Goal: Task Accomplishment & Management: Manage account settings

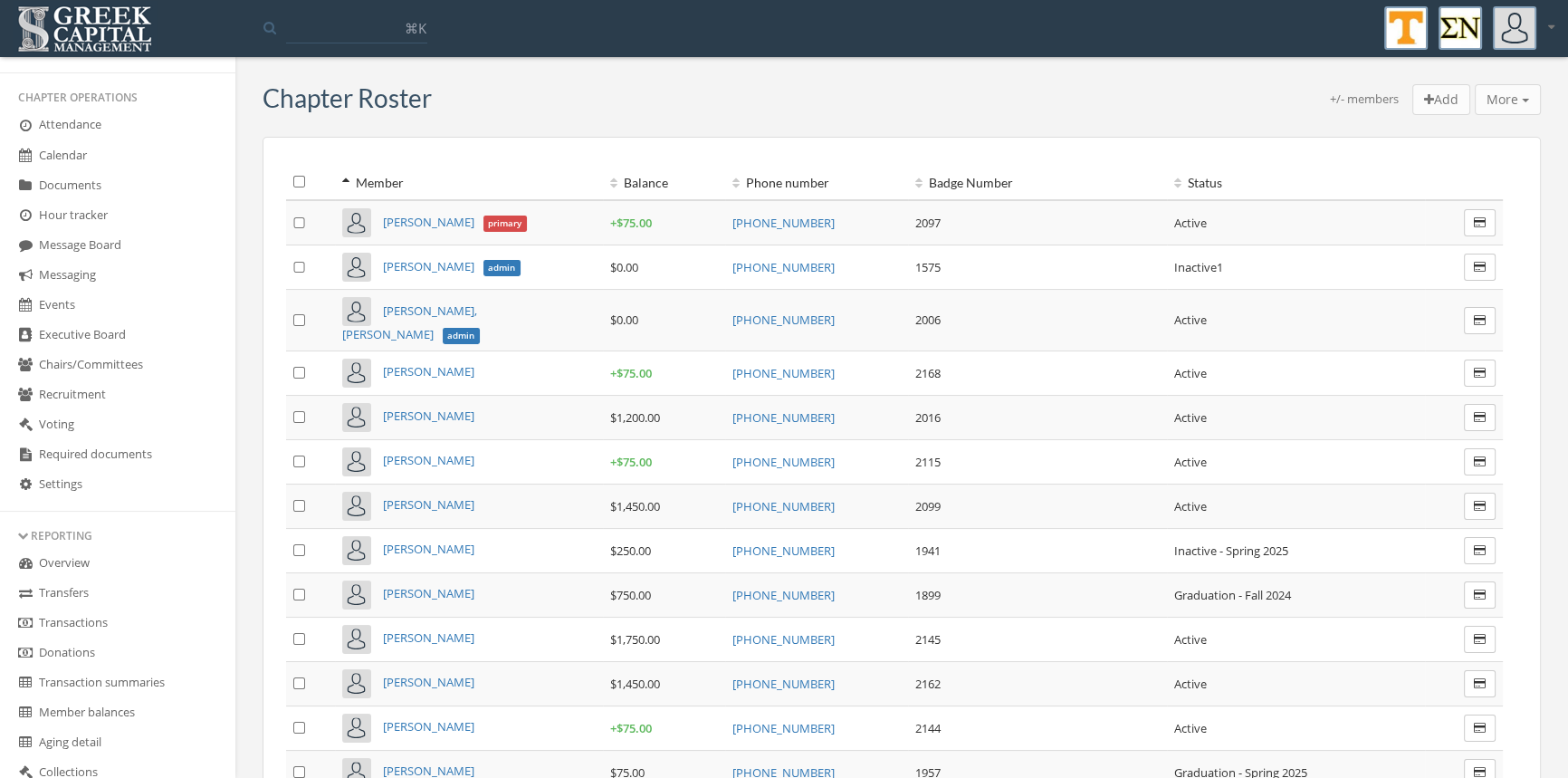
scroll to position [330, 0]
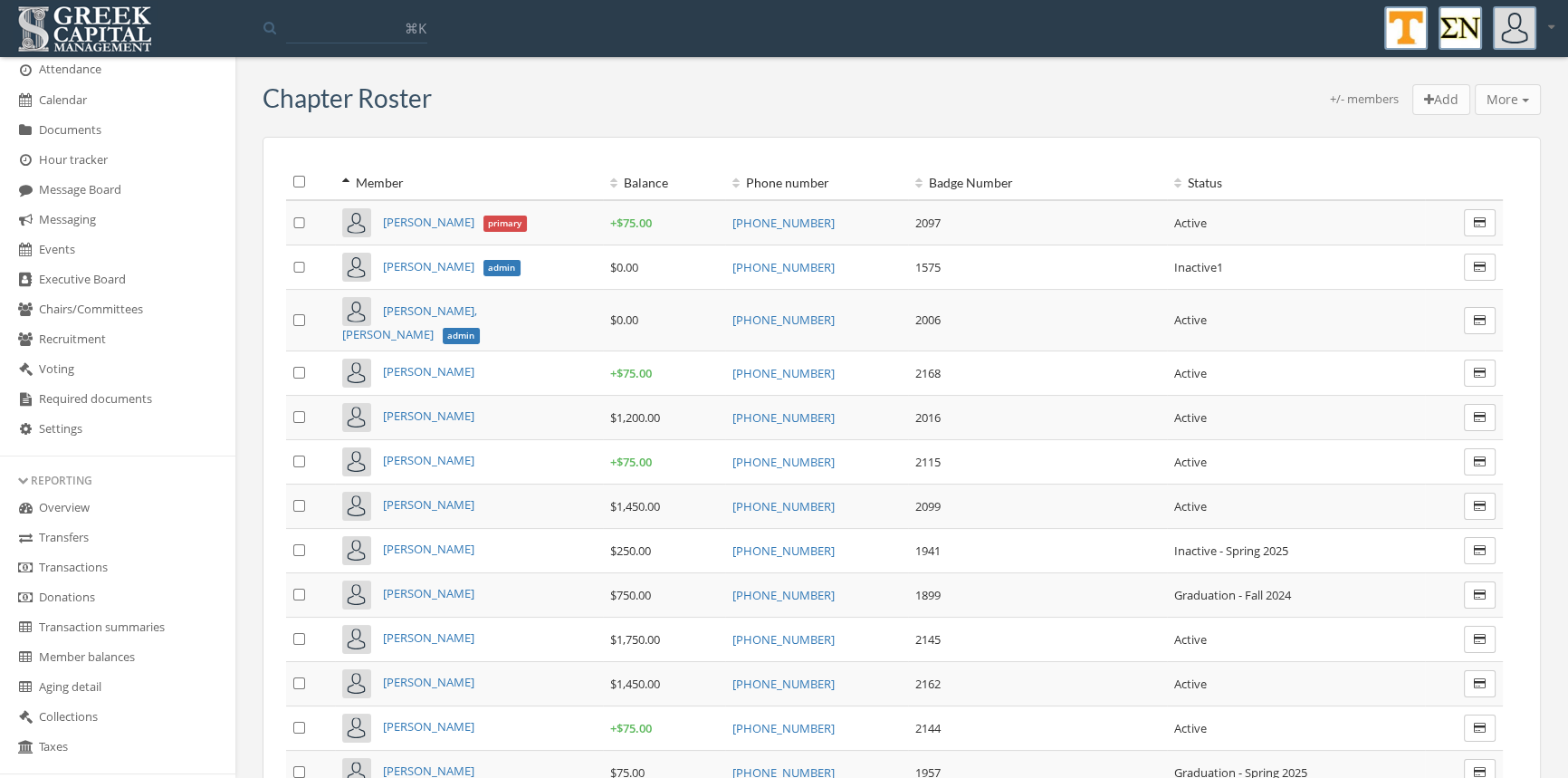
click at [91, 564] on link "Transactions" at bounding box center [118, 568] width 235 height 30
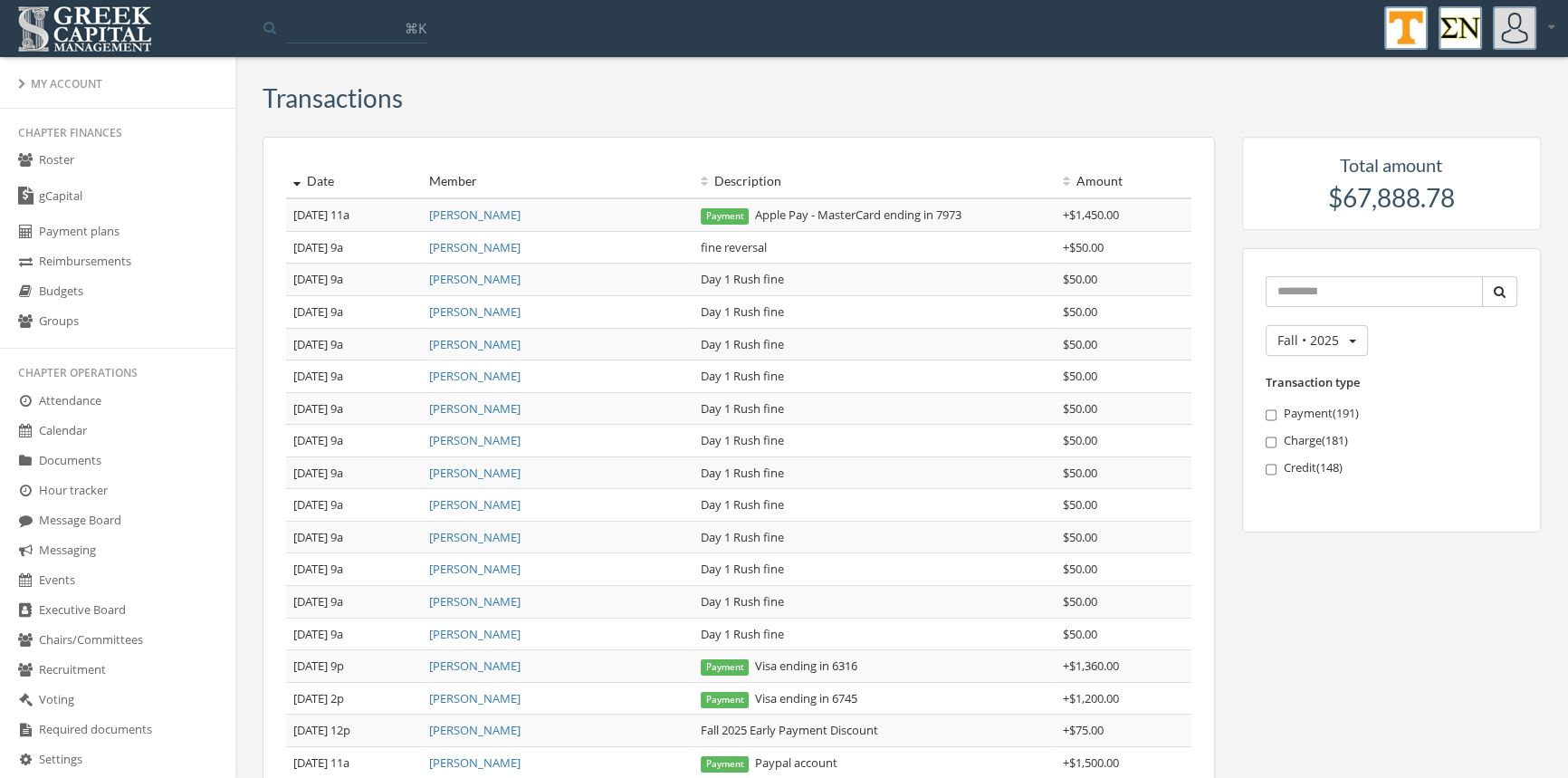
click at [67, 160] on link "Roster" at bounding box center [118, 160] width 235 height 30
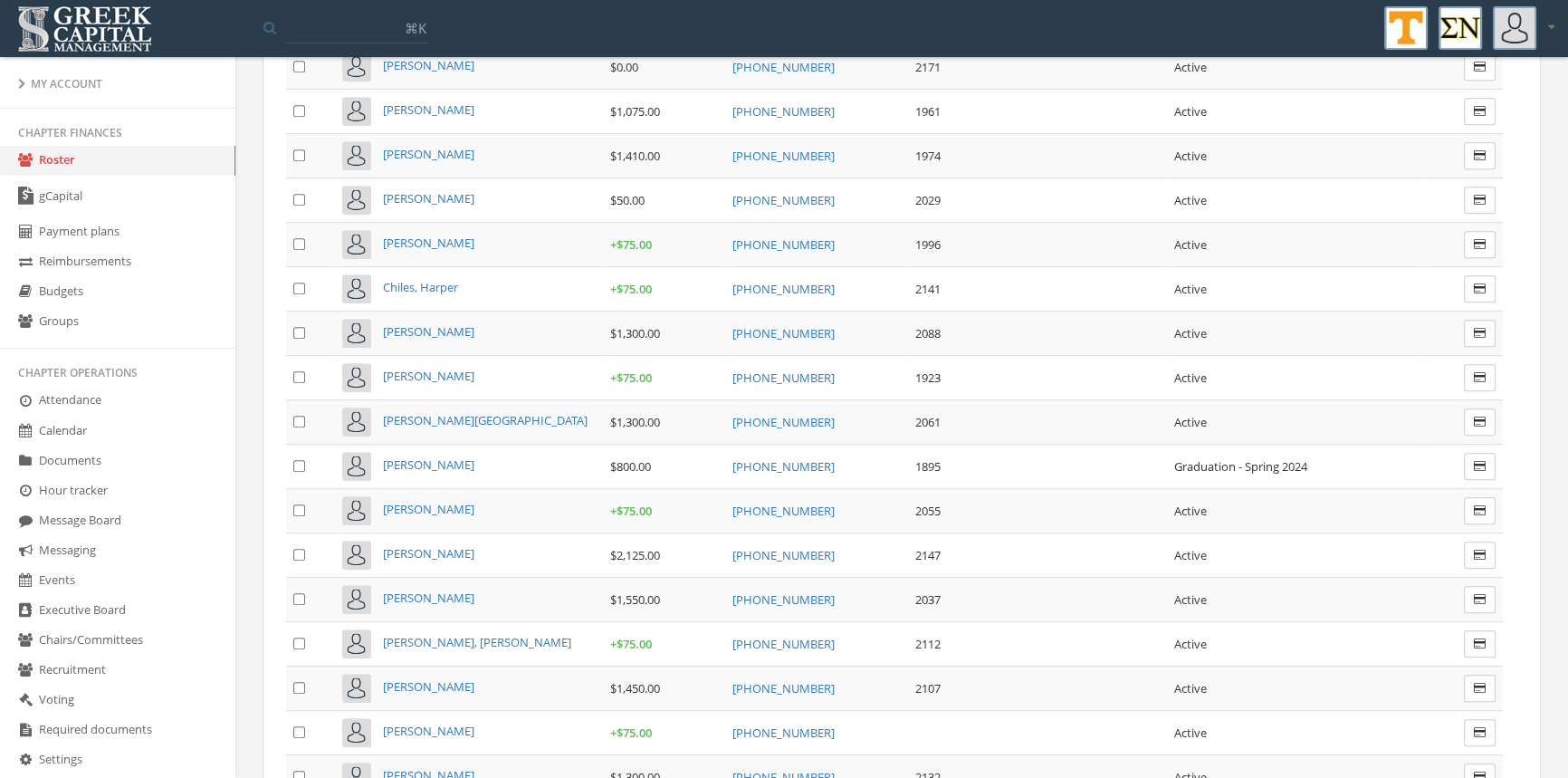
scroll to position [1050, 0]
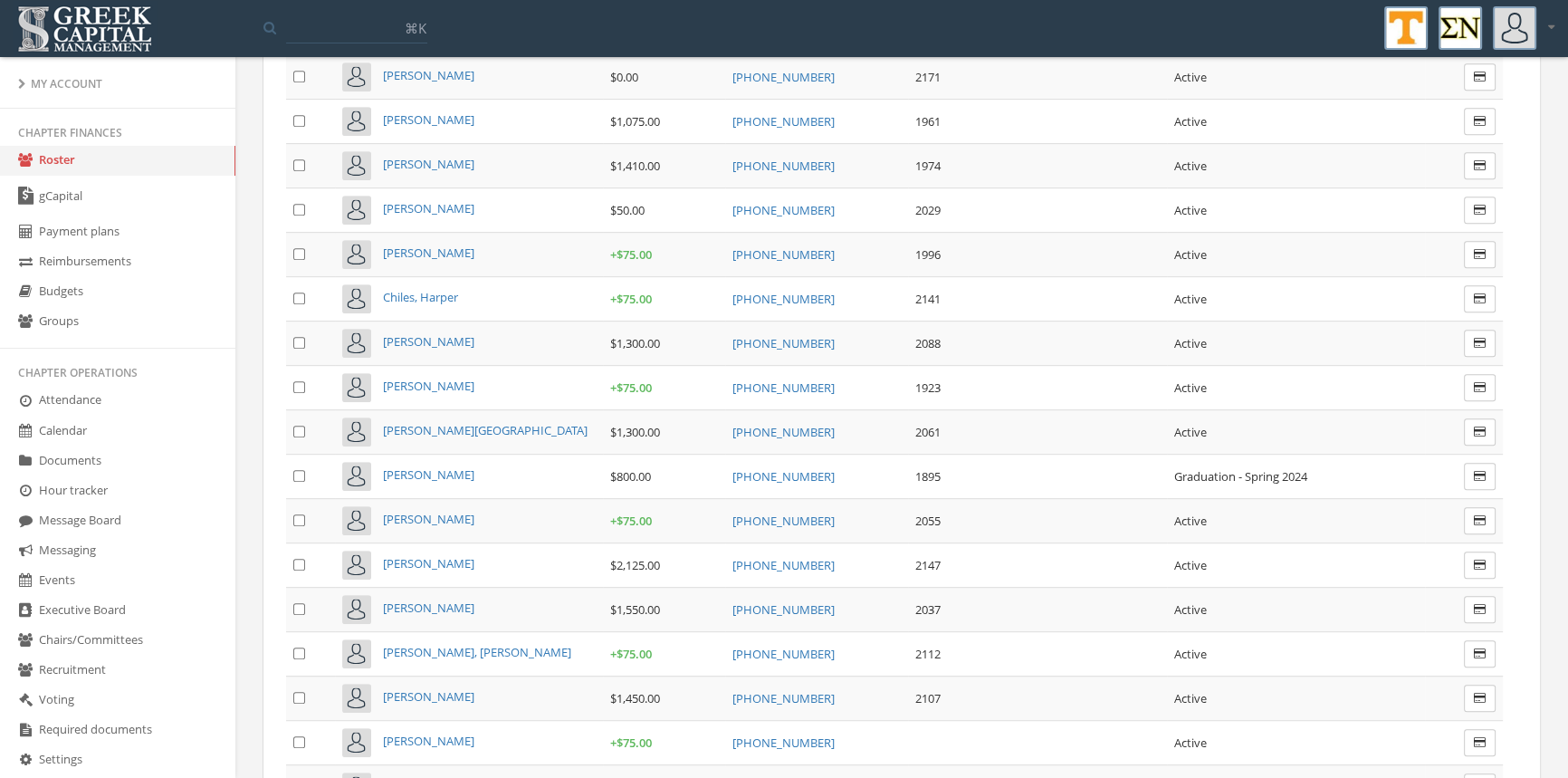
click at [410, 200] on span "[PERSON_NAME]" at bounding box center [428, 208] width 91 height 16
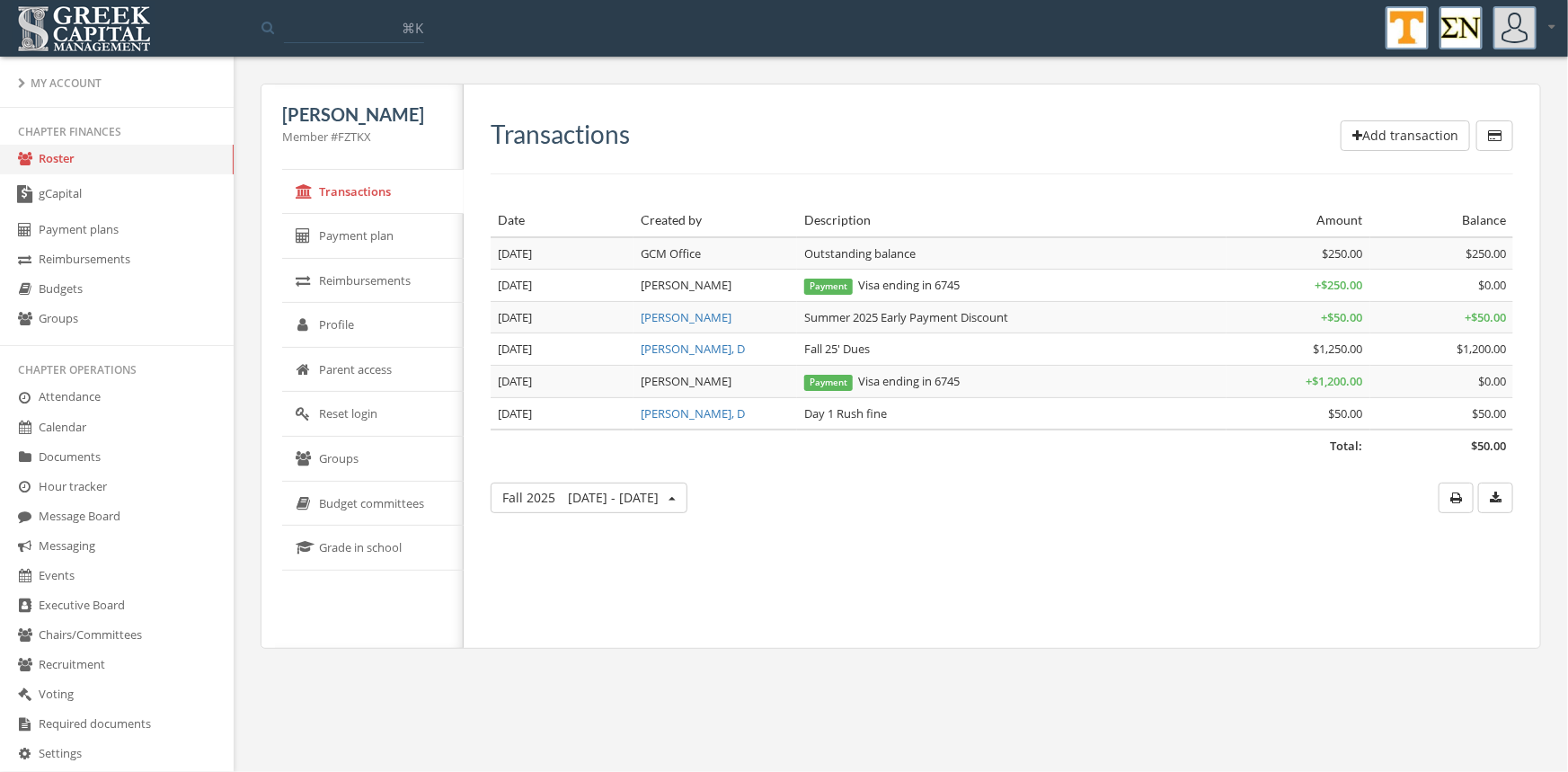
click at [653, 505] on button "Fall [DATE] - [DATE]" at bounding box center [589, 497] width 197 height 30
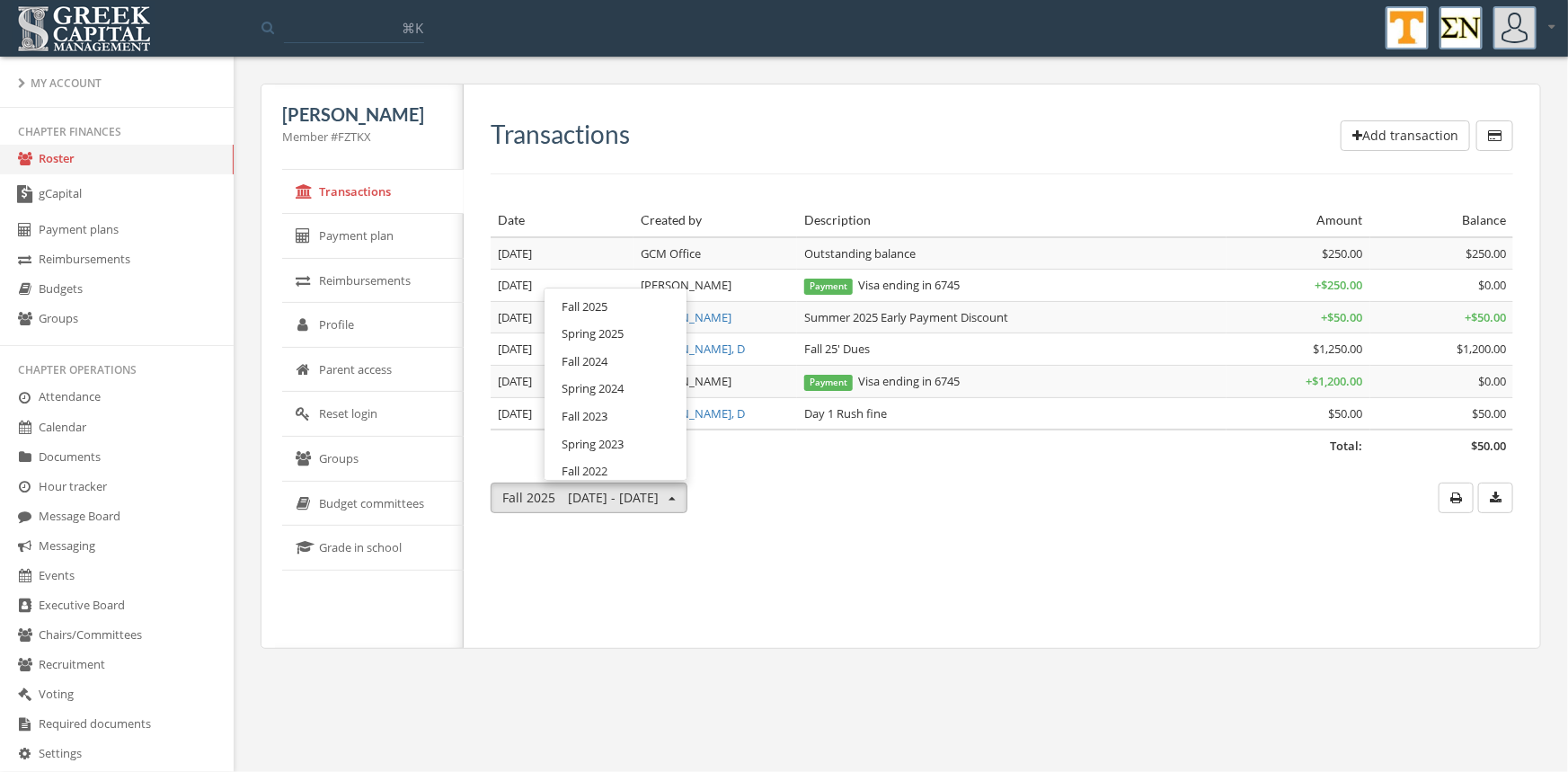
click at [587, 337] on link "Spring 2025" at bounding box center [615, 334] width 130 height 27
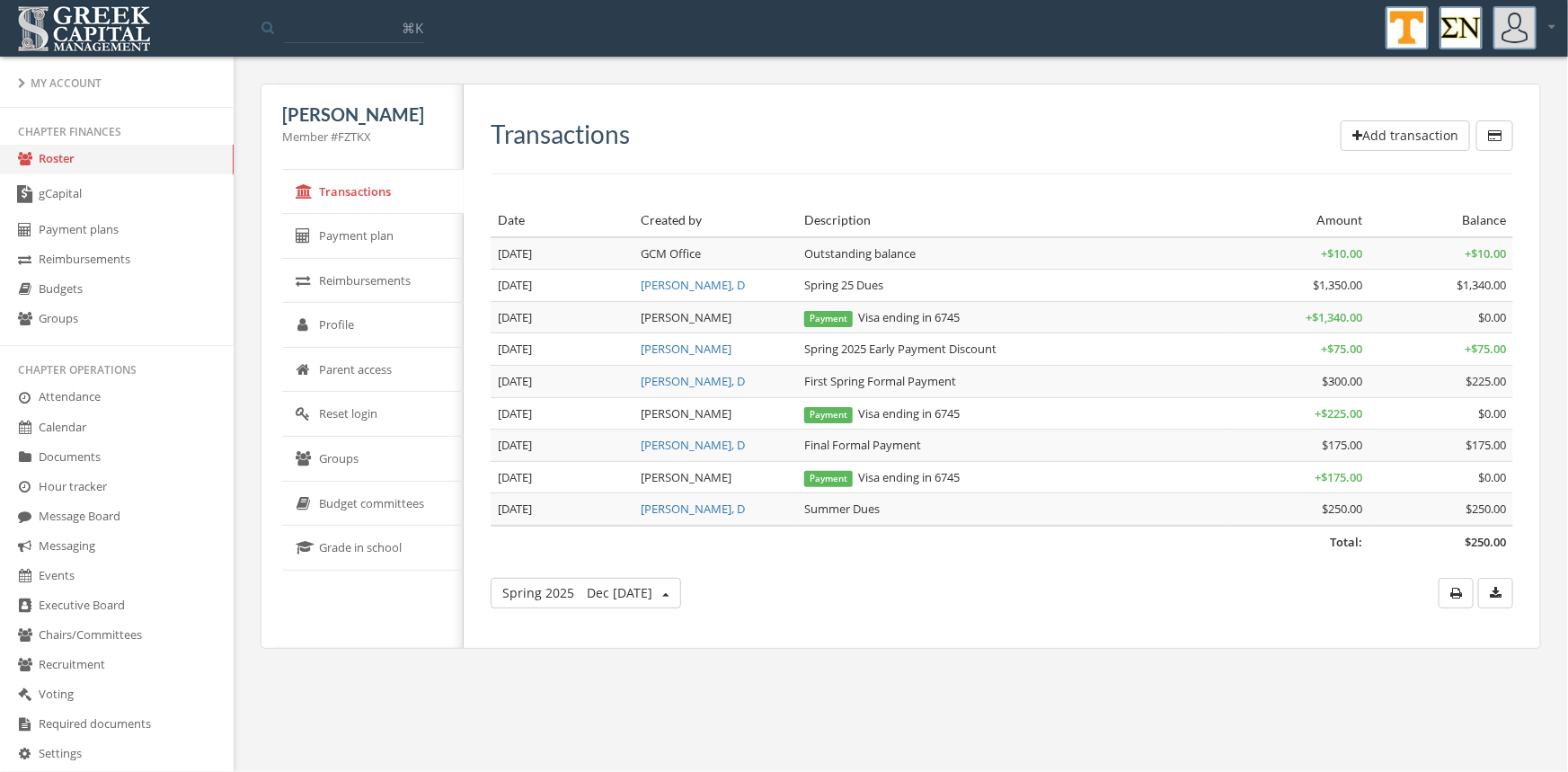
click at [681, 591] on button "Spring [DATE] - May 31" at bounding box center [586, 592] width 190 height 30
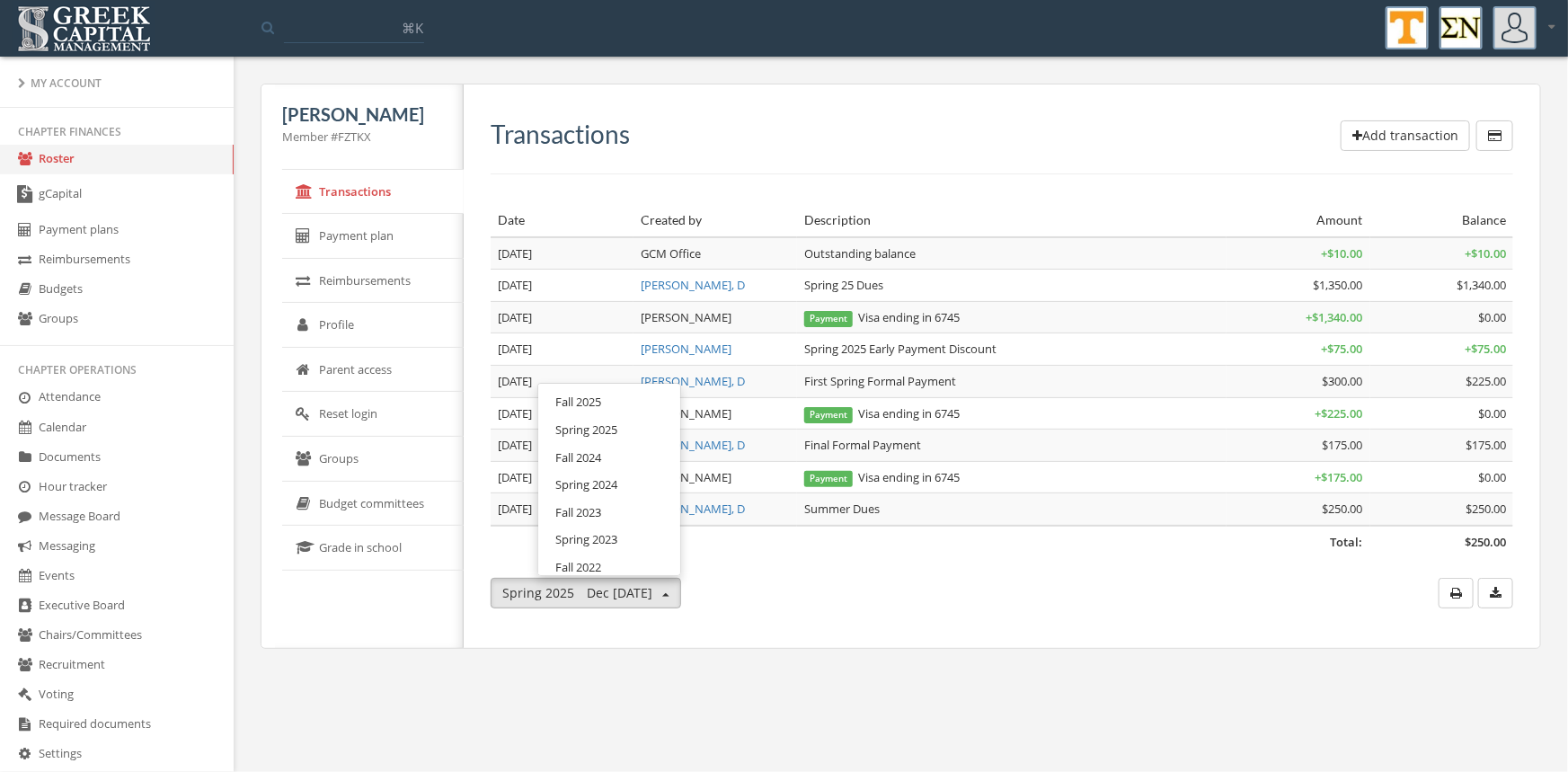
click at [619, 458] on link "Fall 2024" at bounding box center [609, 457] width 130 height 27
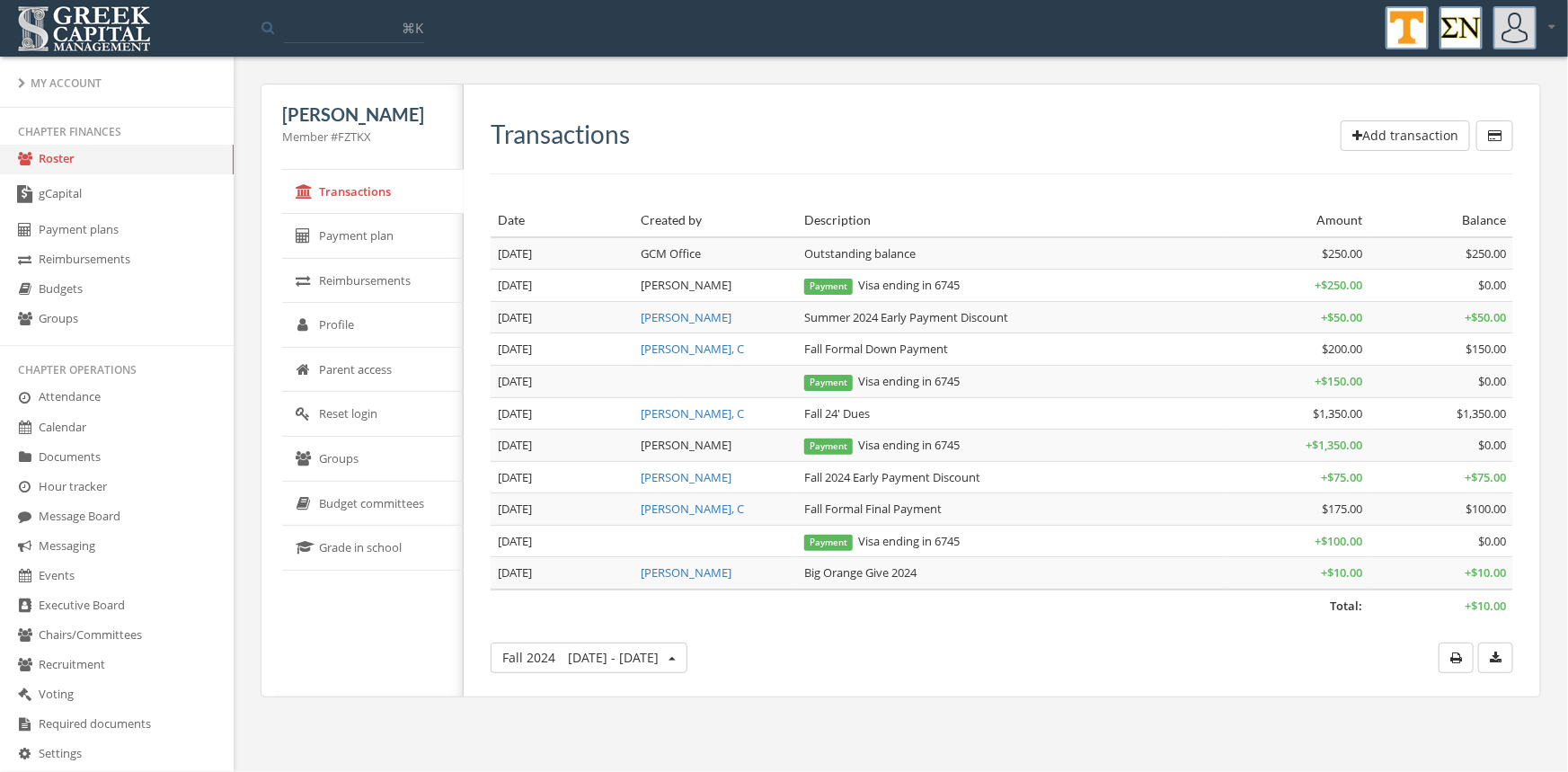
click at [668, 656] on span "button" at bounding box center [671, 658] width 7 height 4
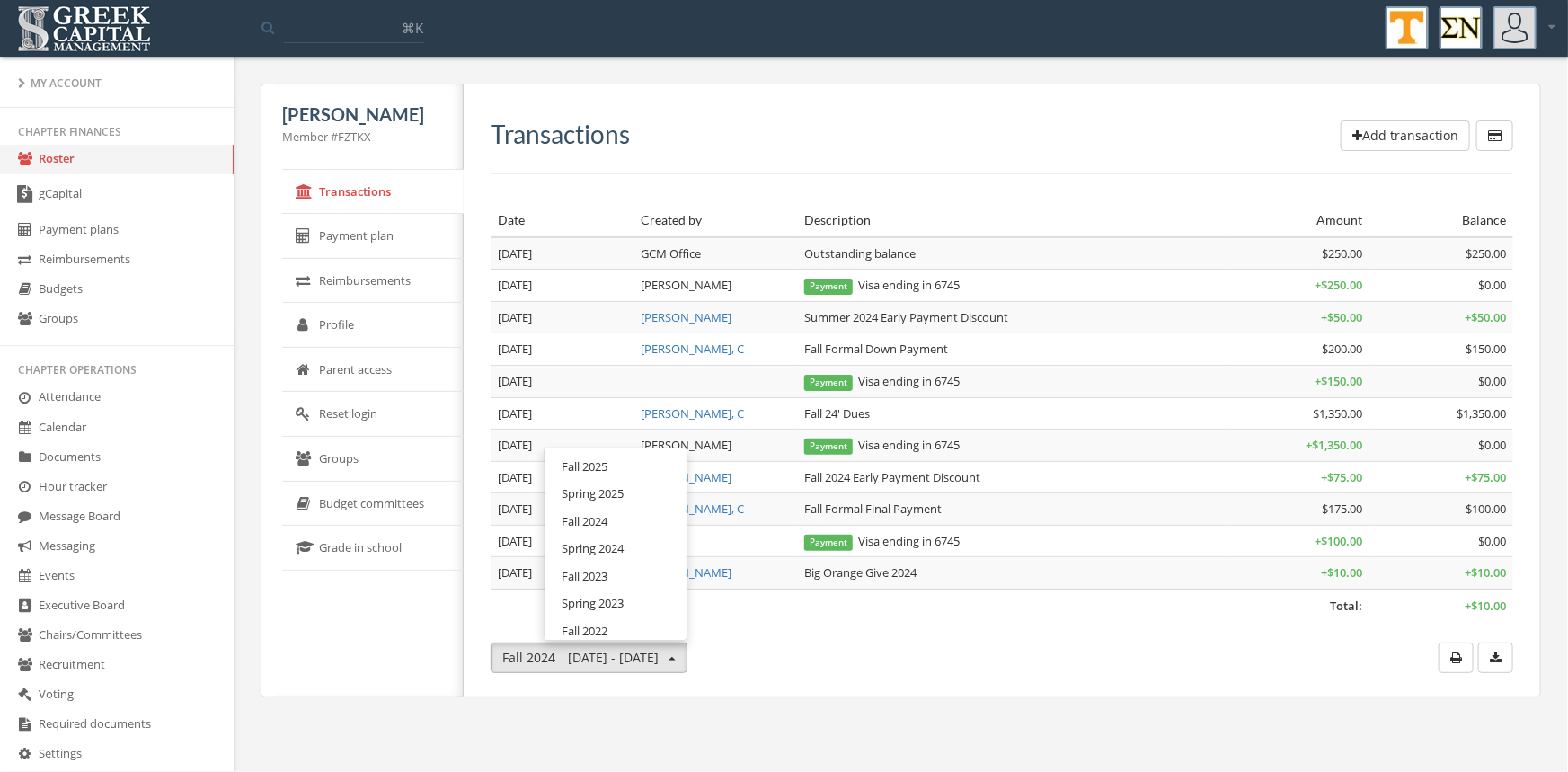
click at [610, 546] on link "Spring 2024" at bounding box center [615, 548] width 130 height 27
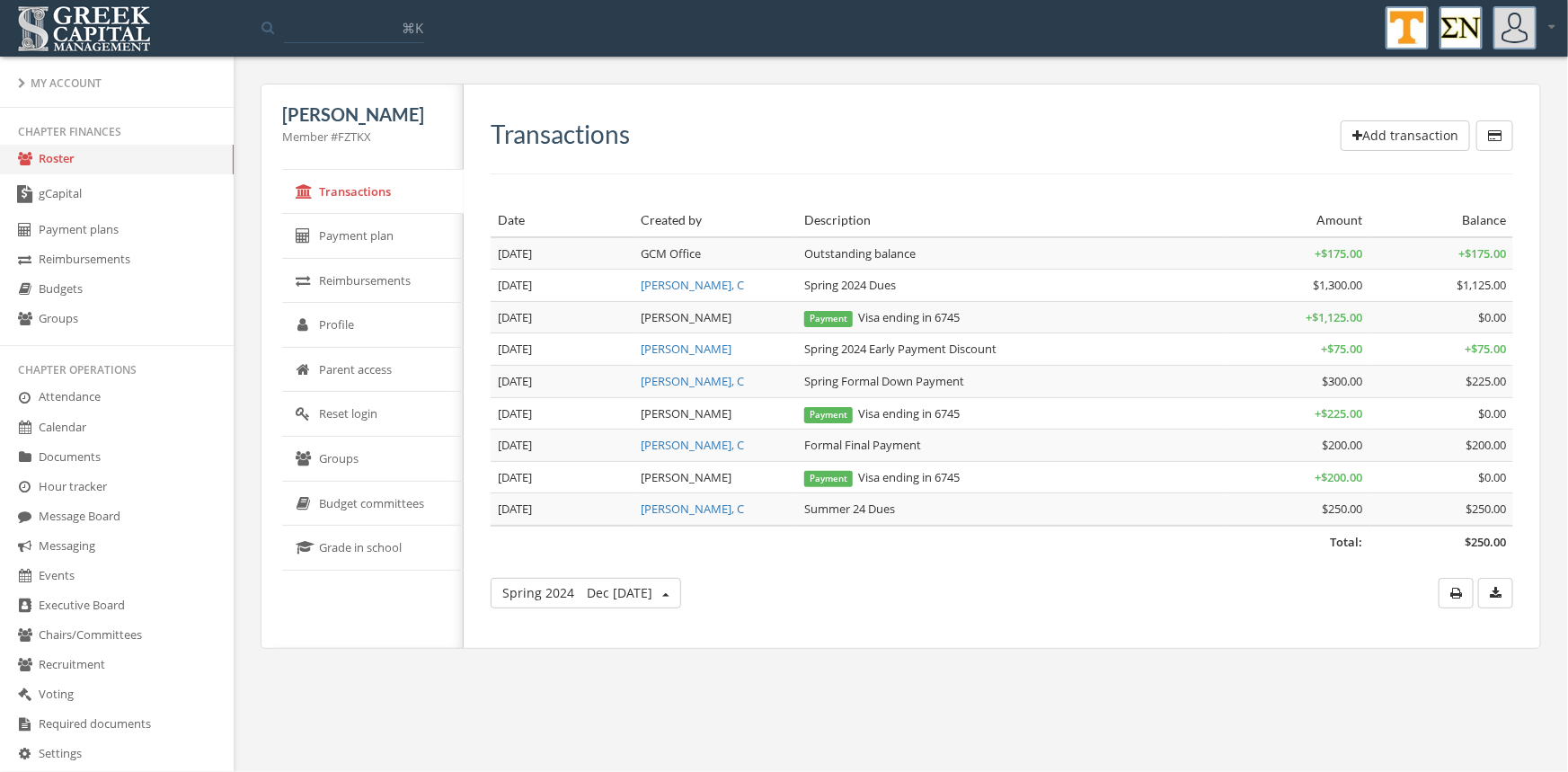
click at [681, 593] on button "Spring [DATE] - May 31" at bounding box center [586, 592] width 190 height 30
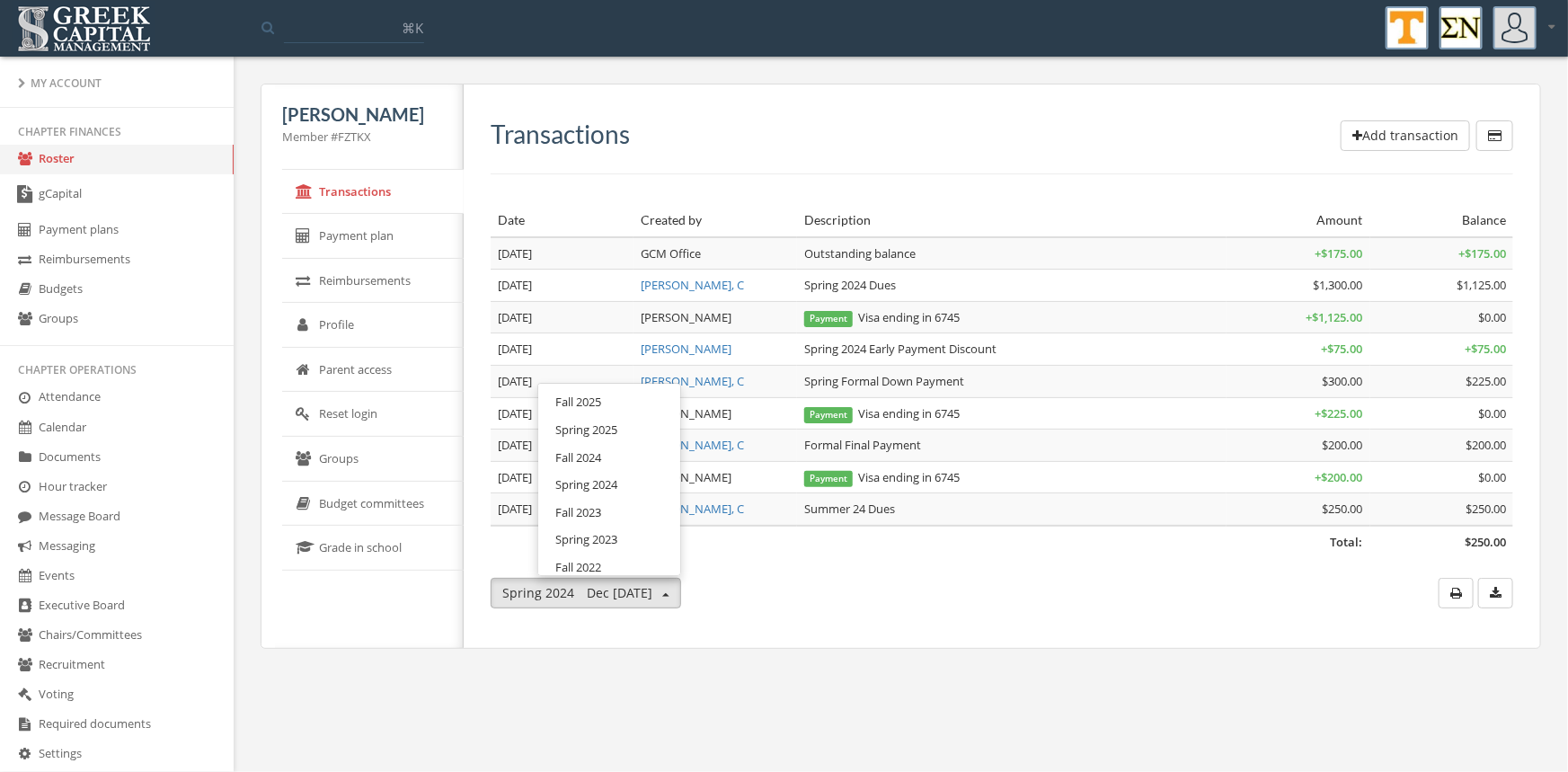
click at [629, 559] on link "Fall 2022" at bounding box center [609, 567] width 130 height 27
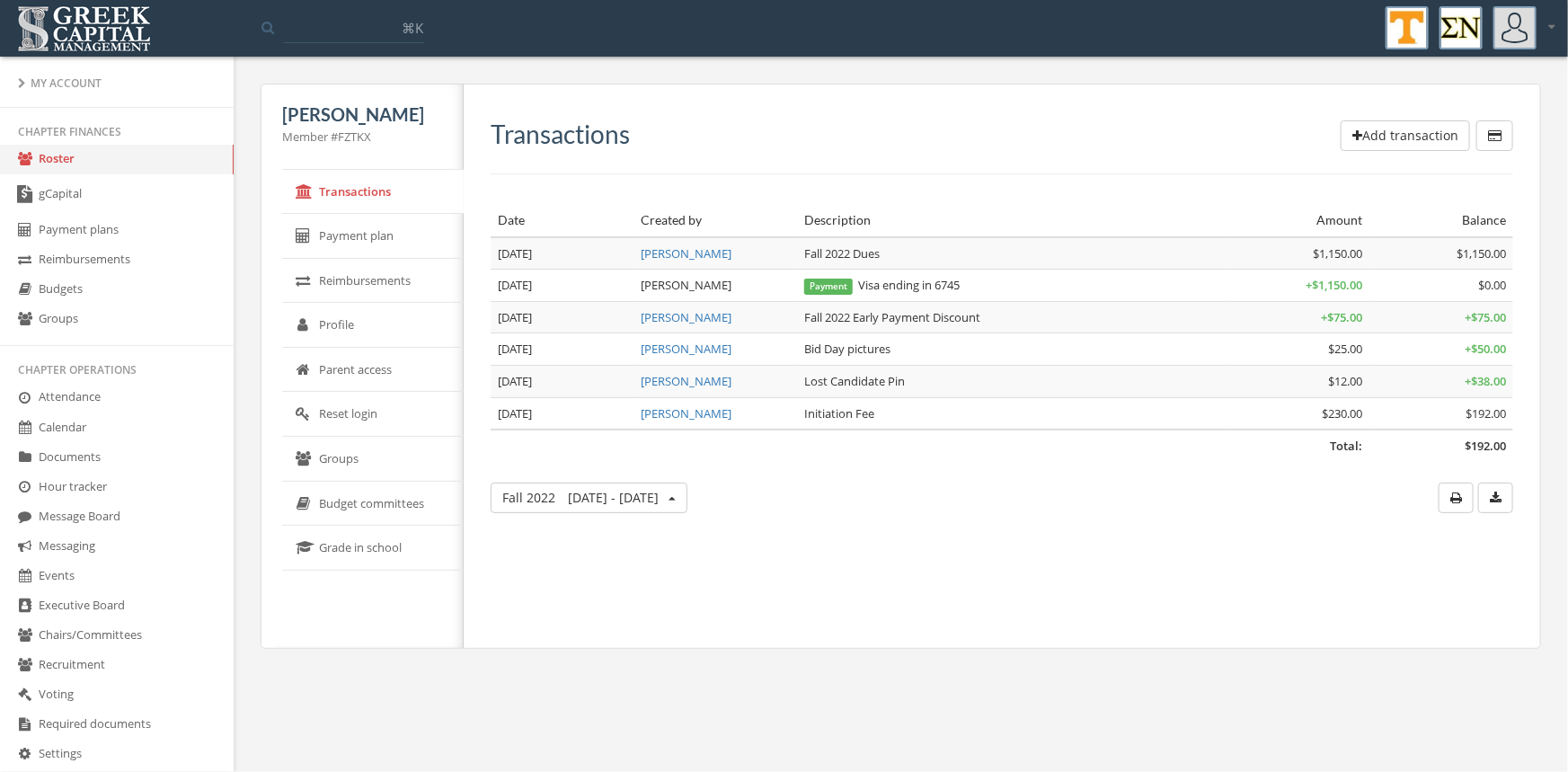
click at [65, 157] on link "Roster" at bounding box center [117, 159] width 234 height 29
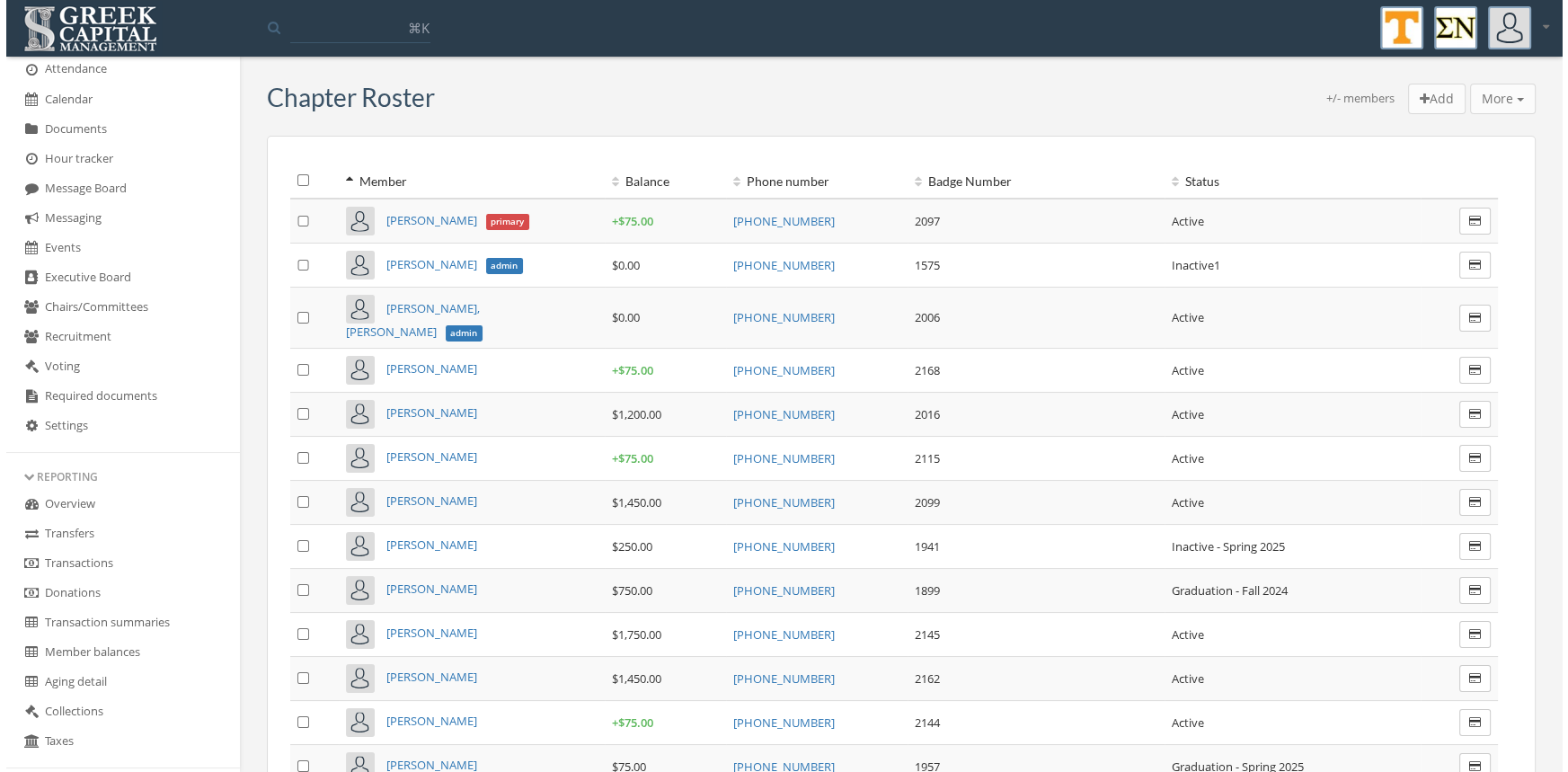
scroll to position [336, 0]
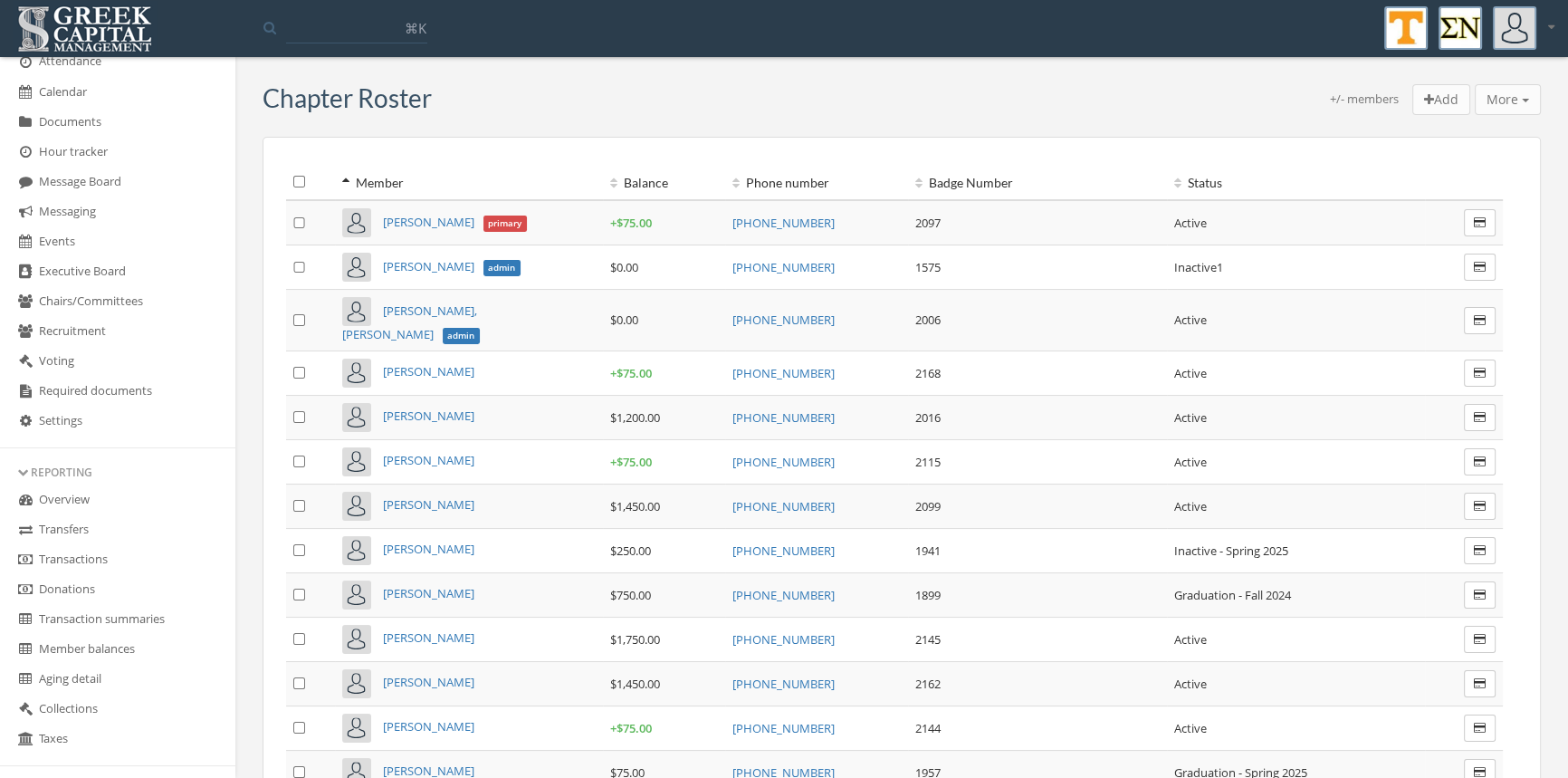
click at [99, 560] on link "Transactions" at bounding box center [118, 560] width 235 height 30
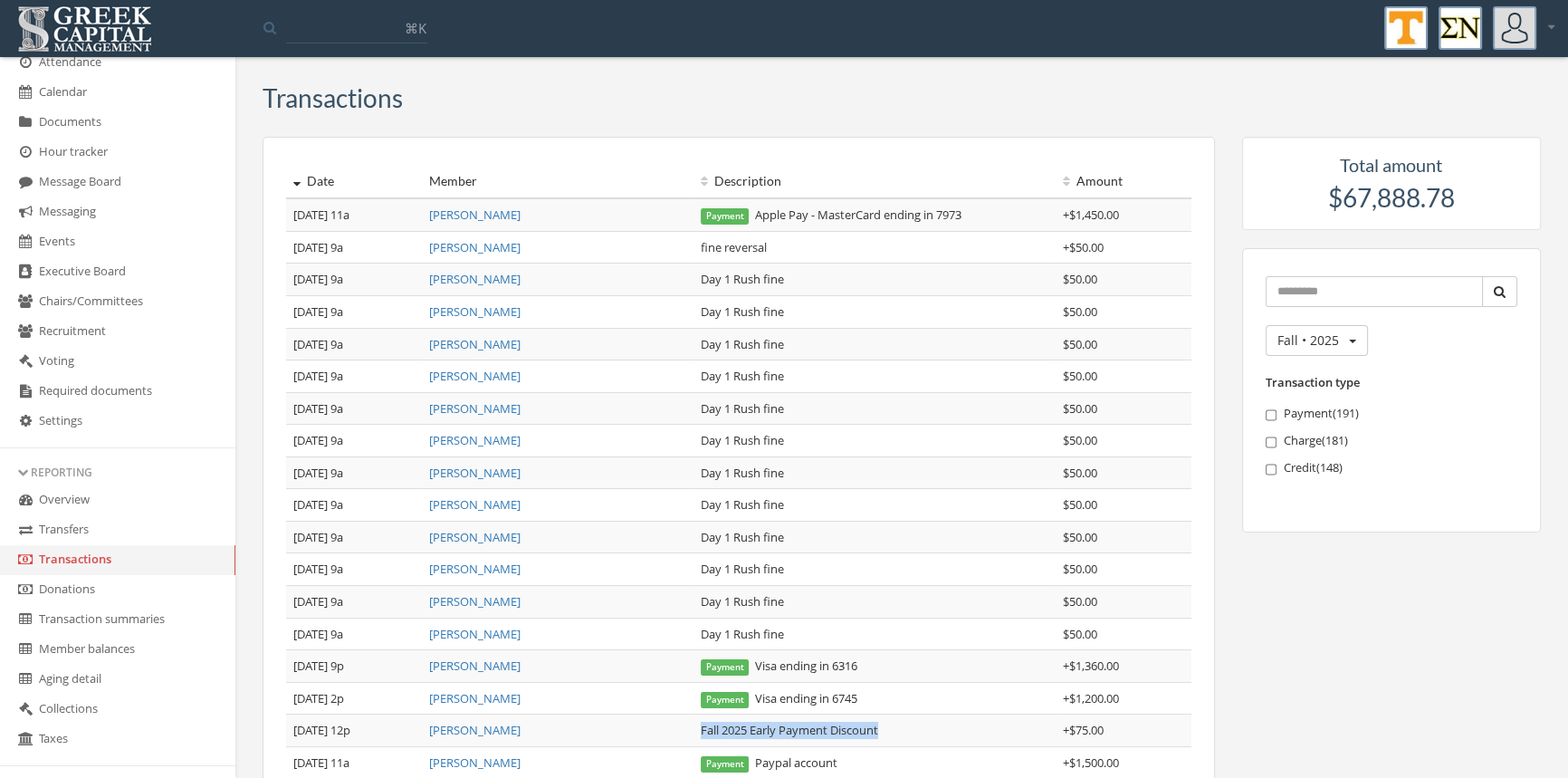
drag, startPoint x: 908, startPoint y: 740, endPoint x: 702, endPoint y: 736, distance: 206.0
click at [702, 736] on td "Fall 2025 Early Payment Discount" at bounding box center [875, 731] width 362 height 33
copy td "Fall 2025 Early Payment Discount"
click at [495, 663] on link "[PERSON_NAME]" at bounding box center [475, 665] width 91 height 16
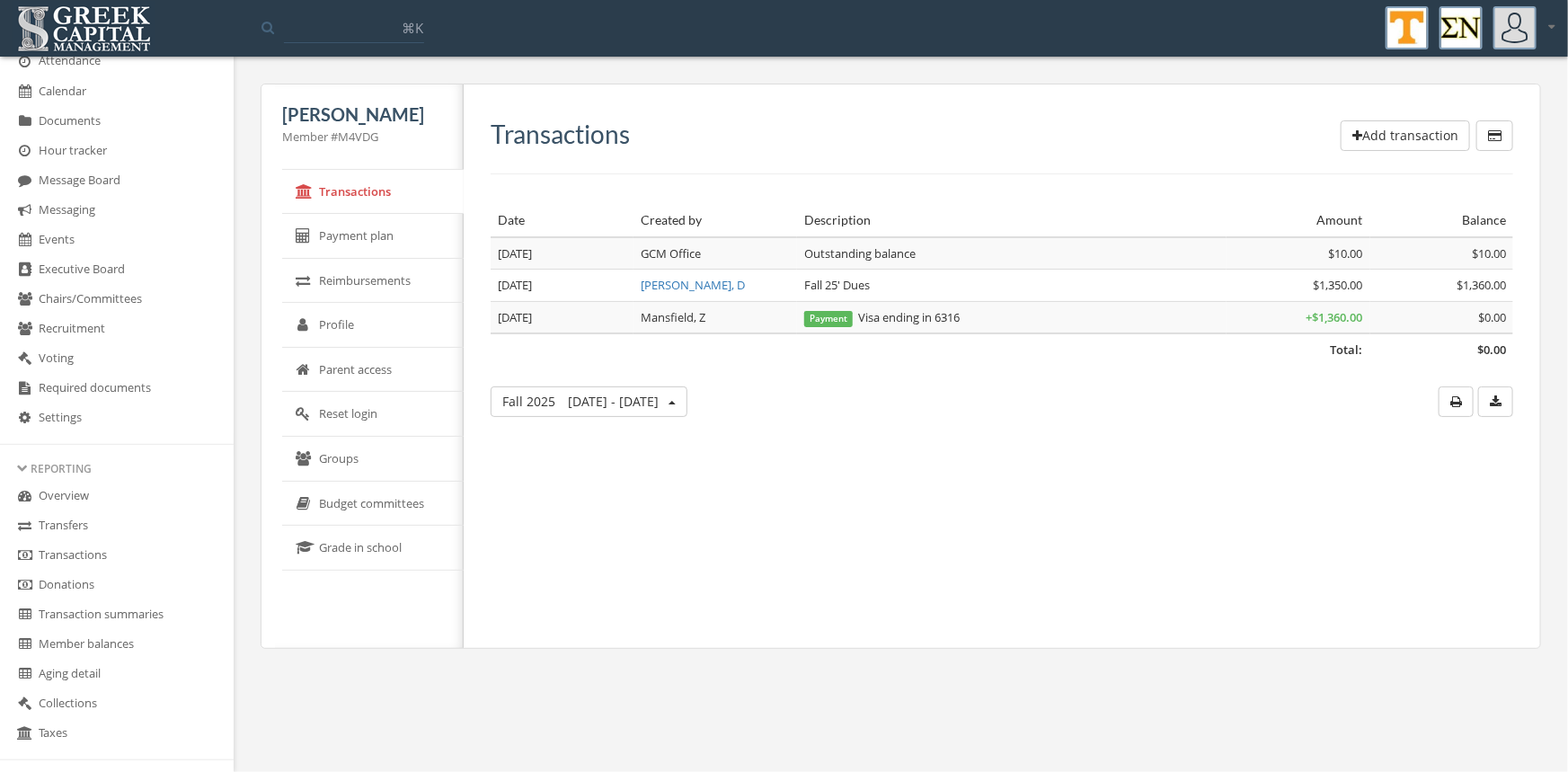
click at [1375, 133] on button "Add transaction" at bounding box center [1405, 135] width 130 height 30
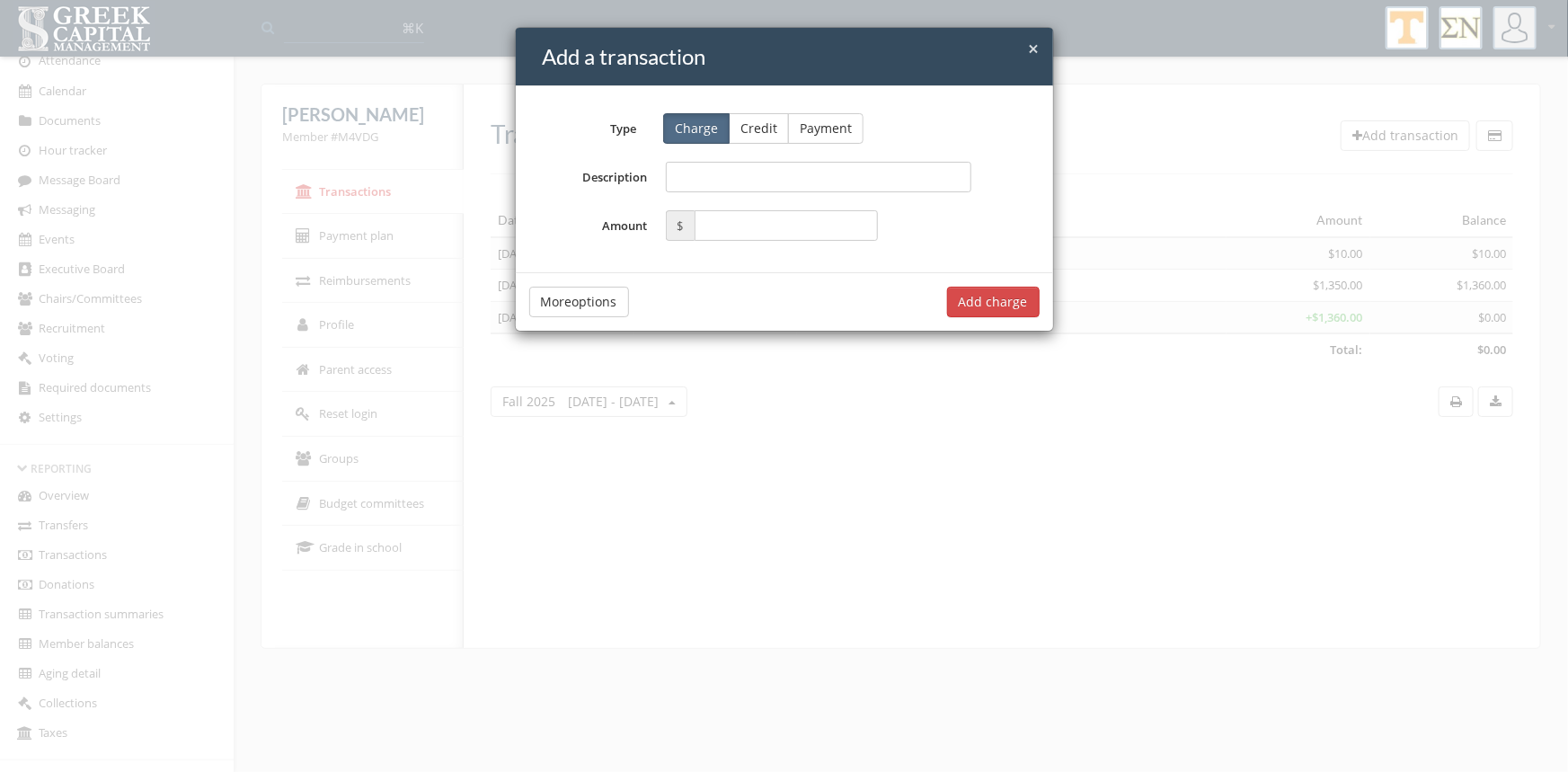
click at [764, 133] on button "Credit" at bounding box center [758, 128] width 60 height 30
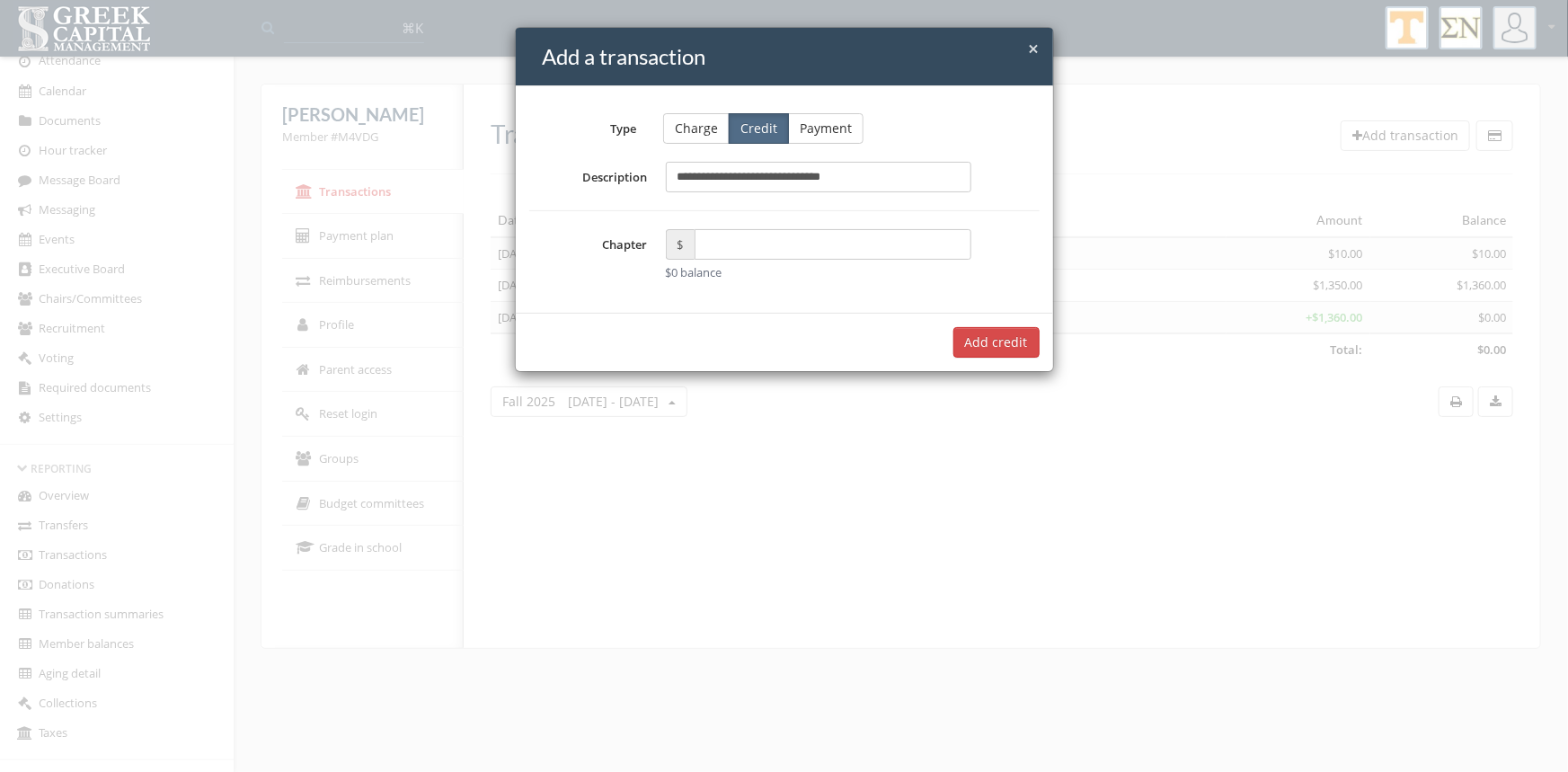
type input "**********"
click at [719, 251] on input "text" at bounding box center [833, 244] width 278 height 30
type input "*****"
click at [974, 335] on button "Add $75.00 credit" at bounding box center [975, 341] width 130 height 30
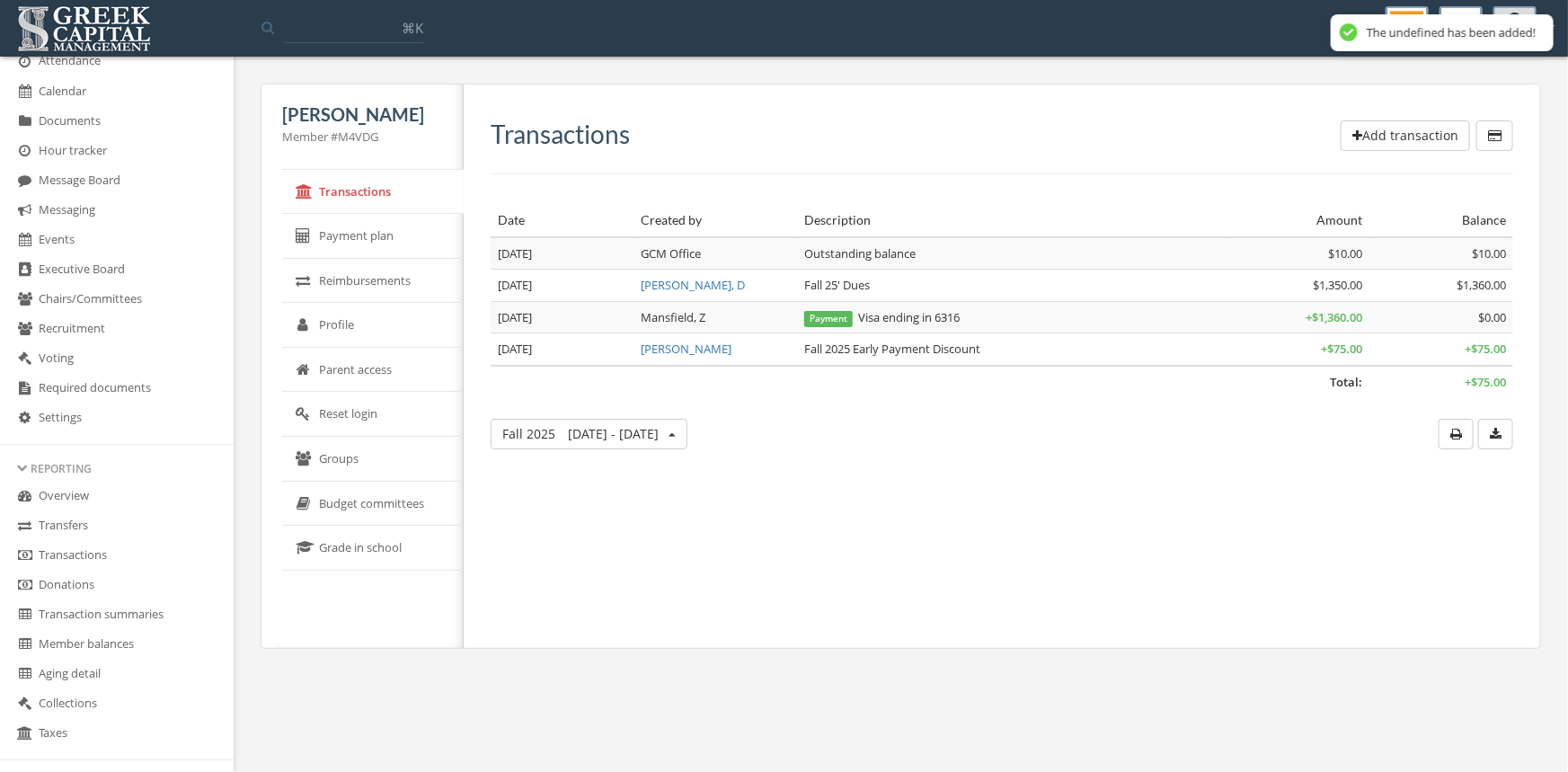
click at [110, 553] on link "Transactions" at bounding box center [117, 555] width 234 height 29
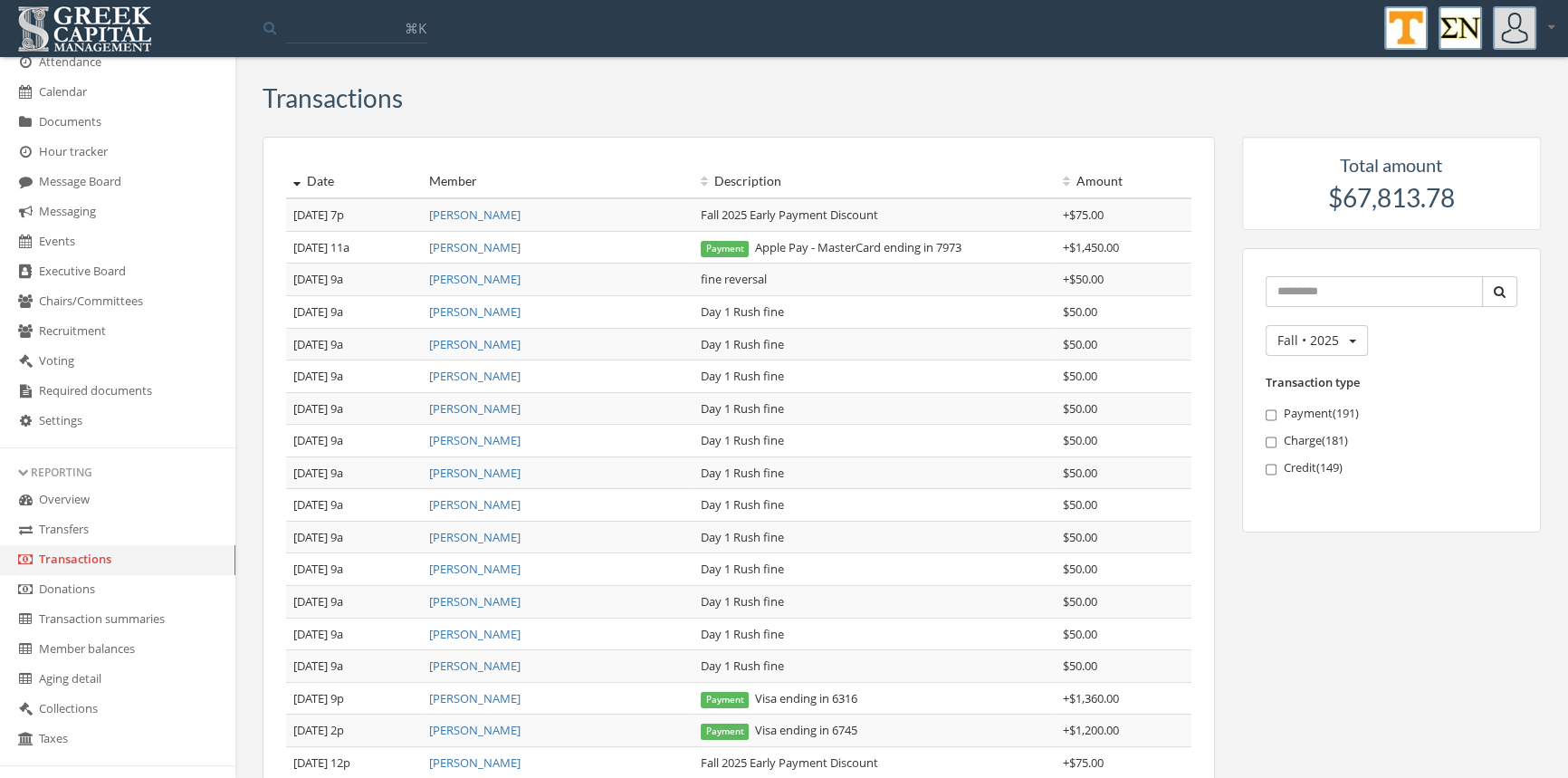
click at [496, 241] on link "[PERSON_NAME]" at bounding box center [475, 247] width 91 height 16
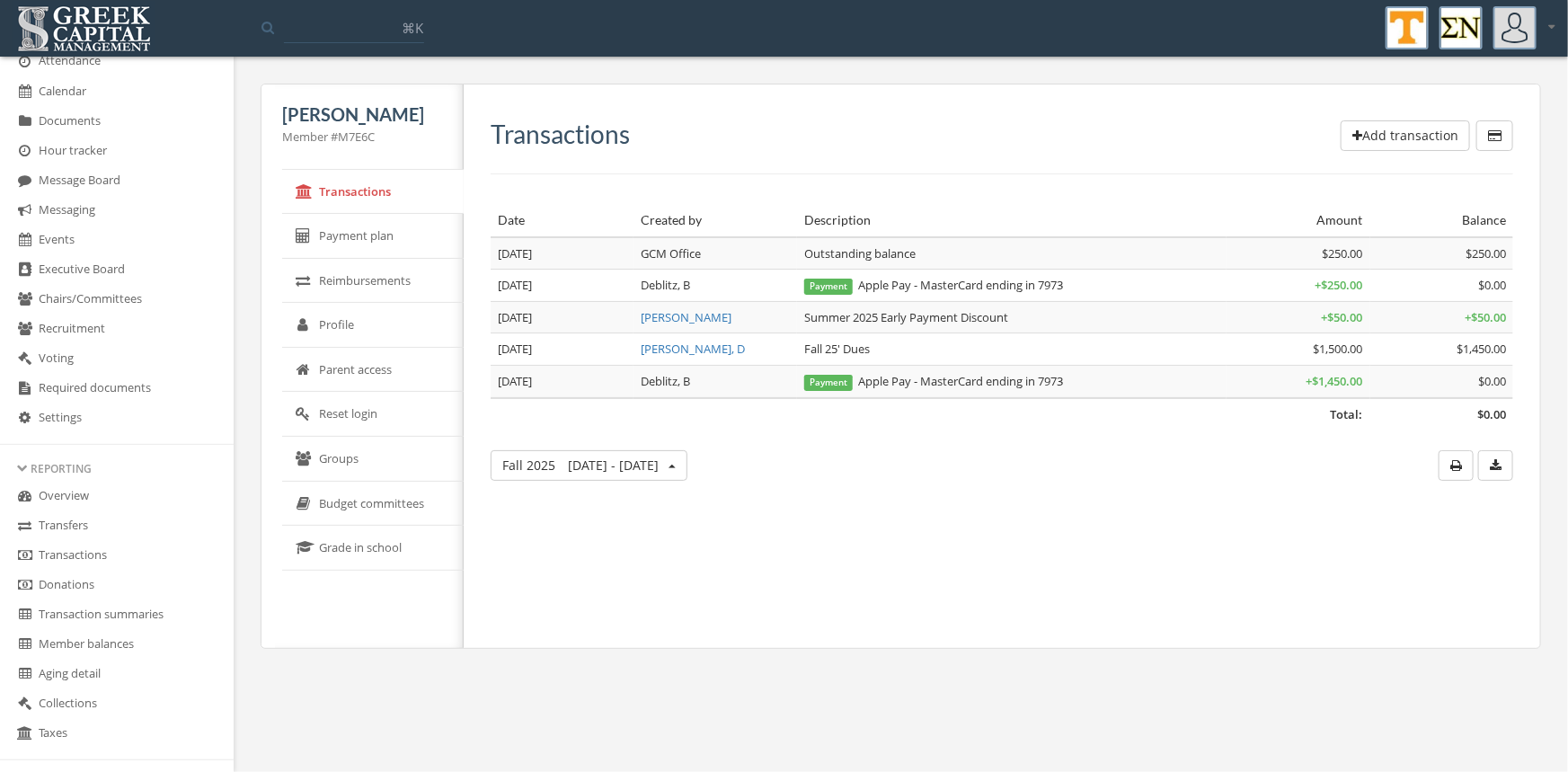
click at [1400, 131] on button "Add transaction" at bounding box center [1405, 135] width 130 height 30
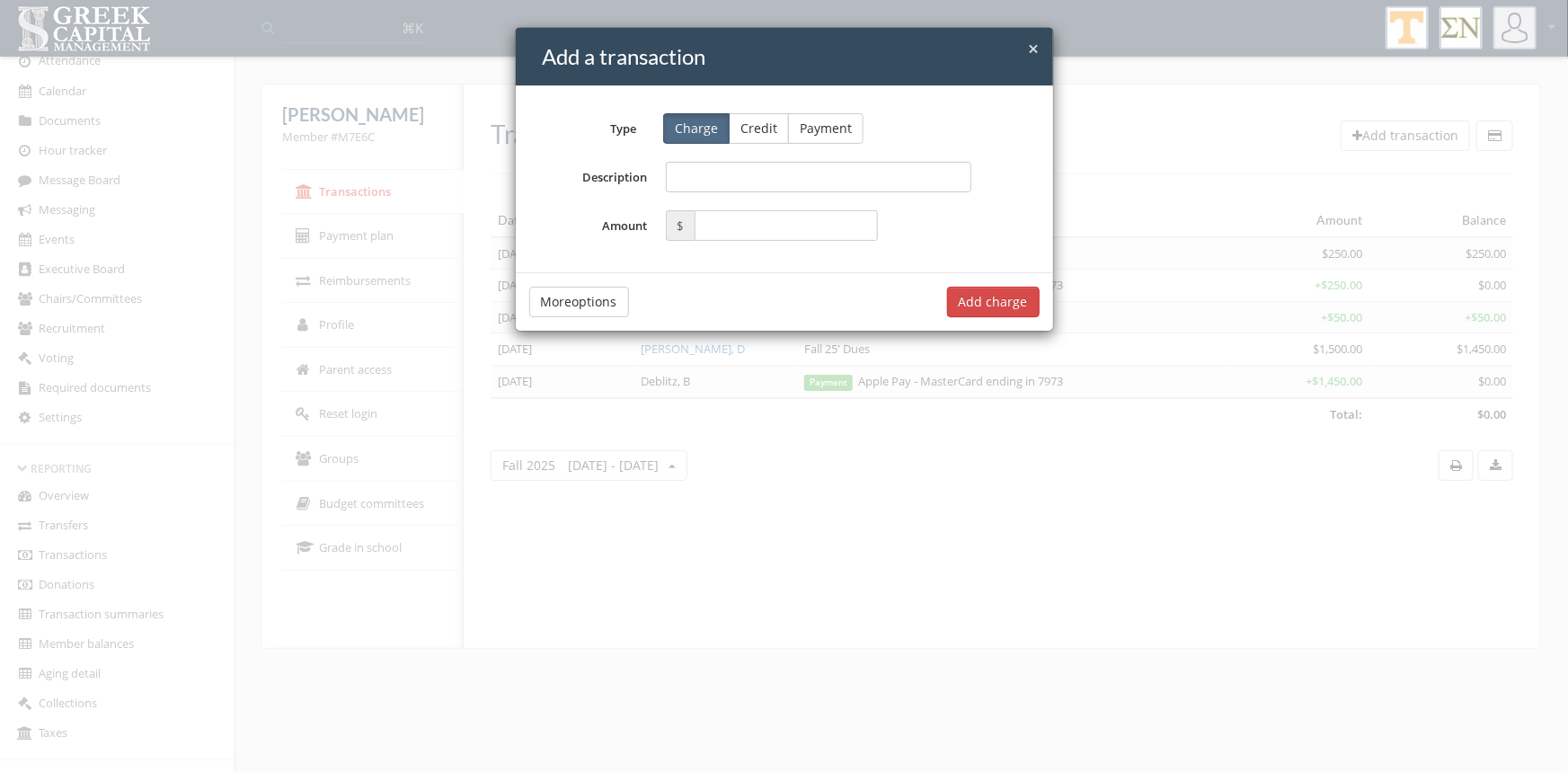
drag, startPoint x: 763, startPoint y: 126, endPoint x: 740, endPoint y: 156, distance: 37.8
click at [761, 129] on button "Credit" at bounding box center [758, 128] width 60 height 30
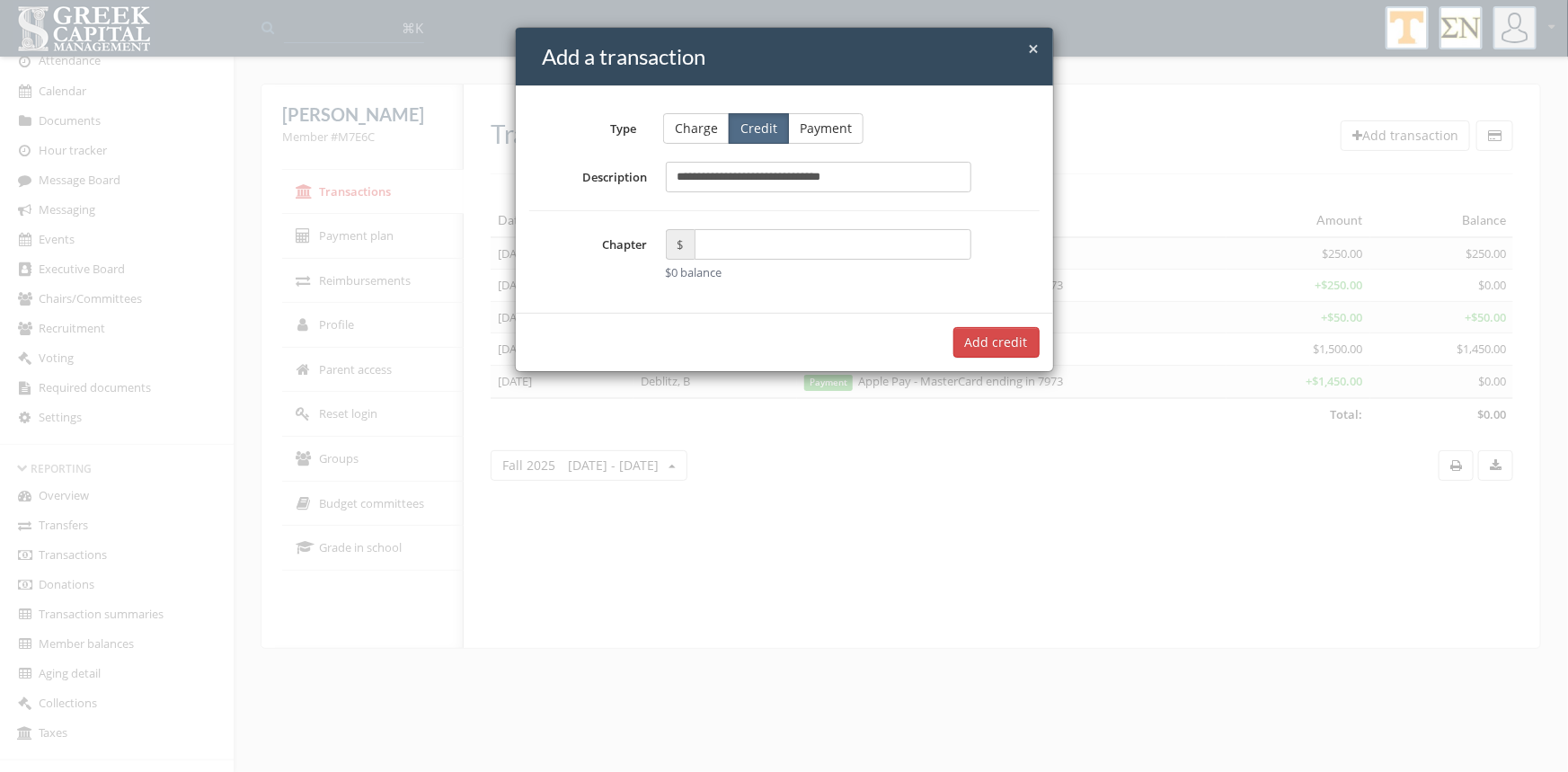
type input "**********"
click at [738, 246] on input "text" at bounding box center [833, 244] width 278 height 30
type input "*****"
click at [974, 341] on button "Add $75.00 credit" at bounding box center [975, 341] width 130 height 30
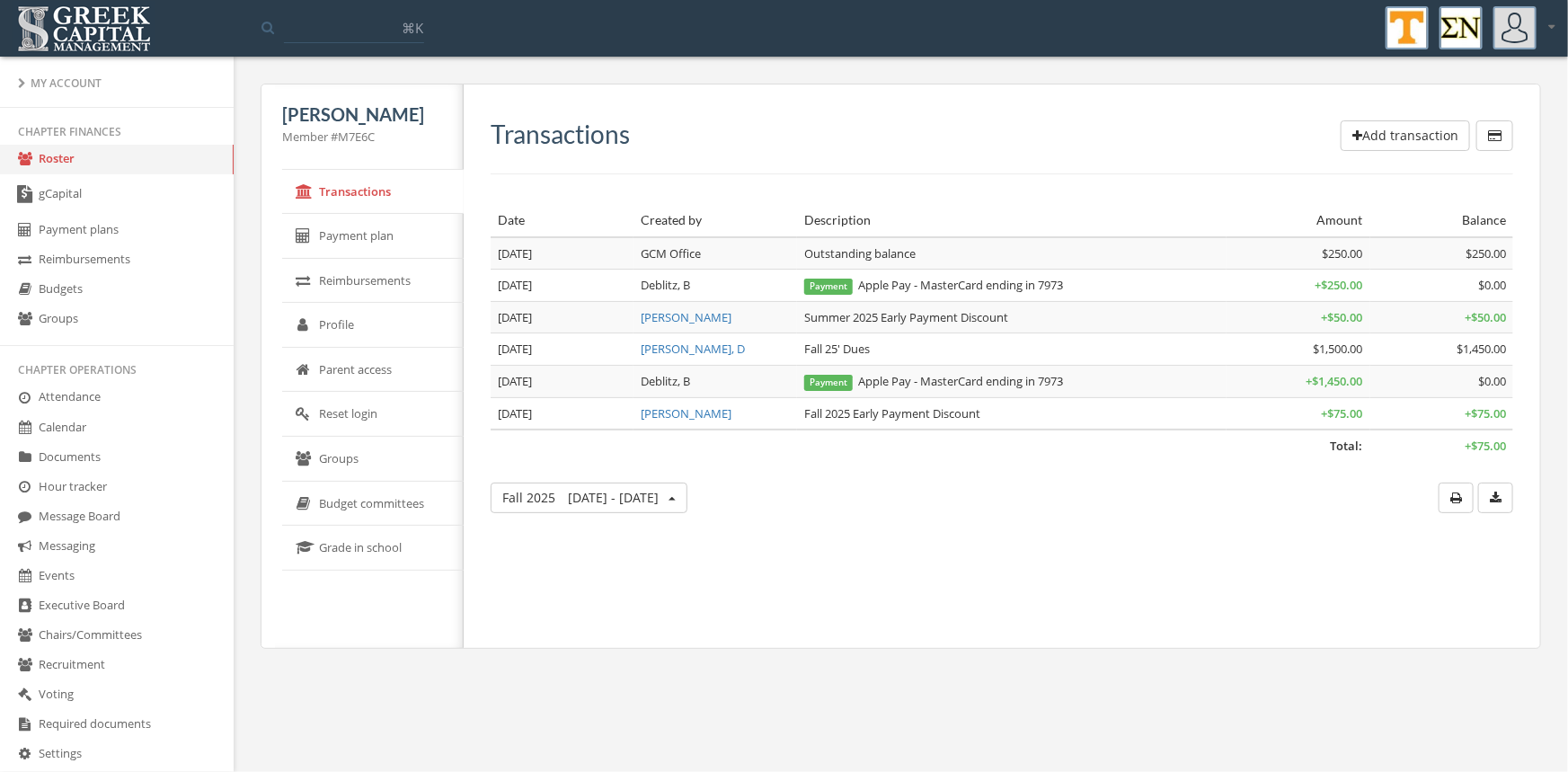
click at [70, 161] on link "Roster" at bounding box center [117, 159] width 234 height 29
